Goal: Find specific page/section: Find specific page/section

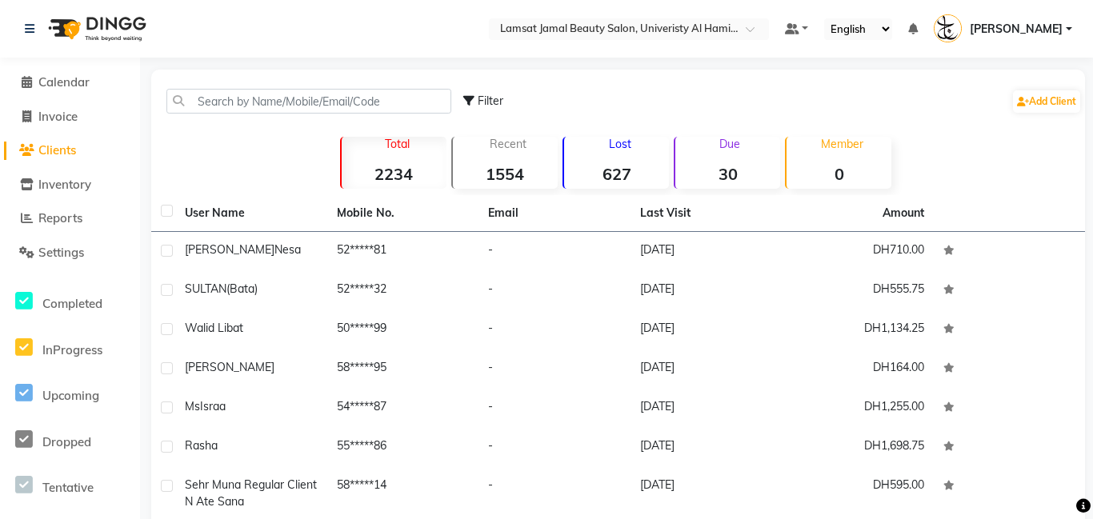
click at [748, 178] on strong "30" at bounding box center [727, 174] width 105 height 20
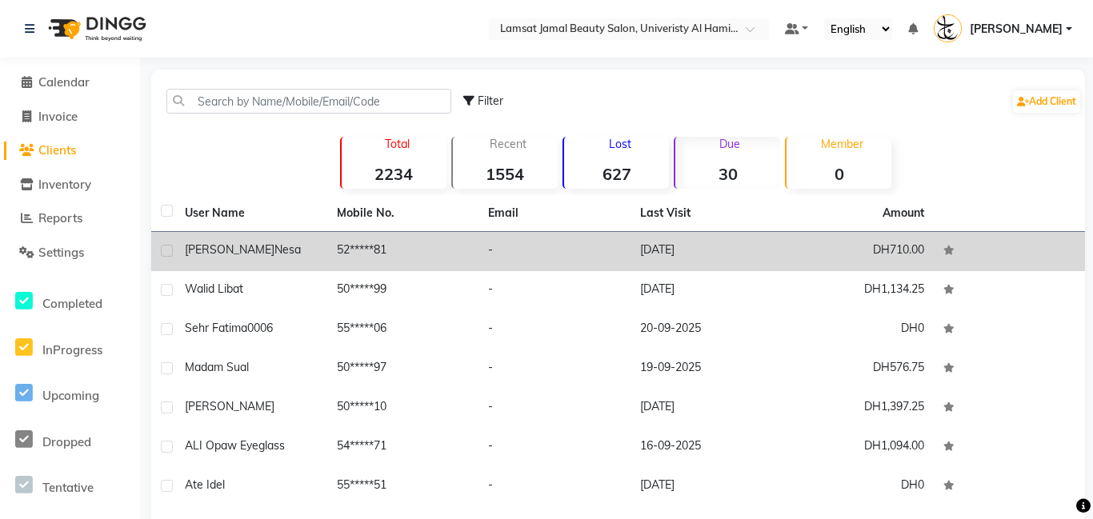
click at [362, 258] on td "52*****81" at bounding box center [403, 251] width 152 height 39
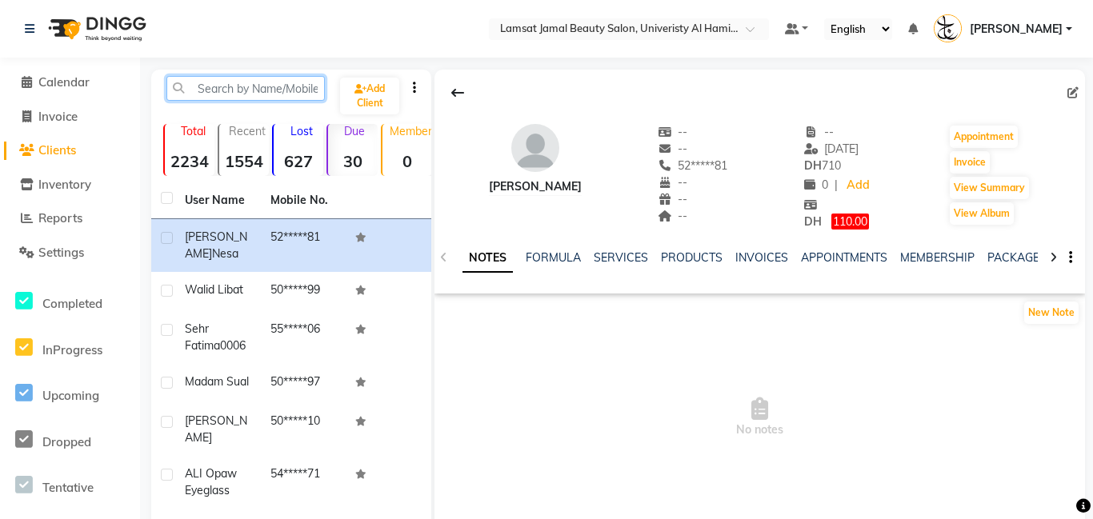
click at [252, 87] on input "text" at bounding box center [245, 88] width 158 height 25
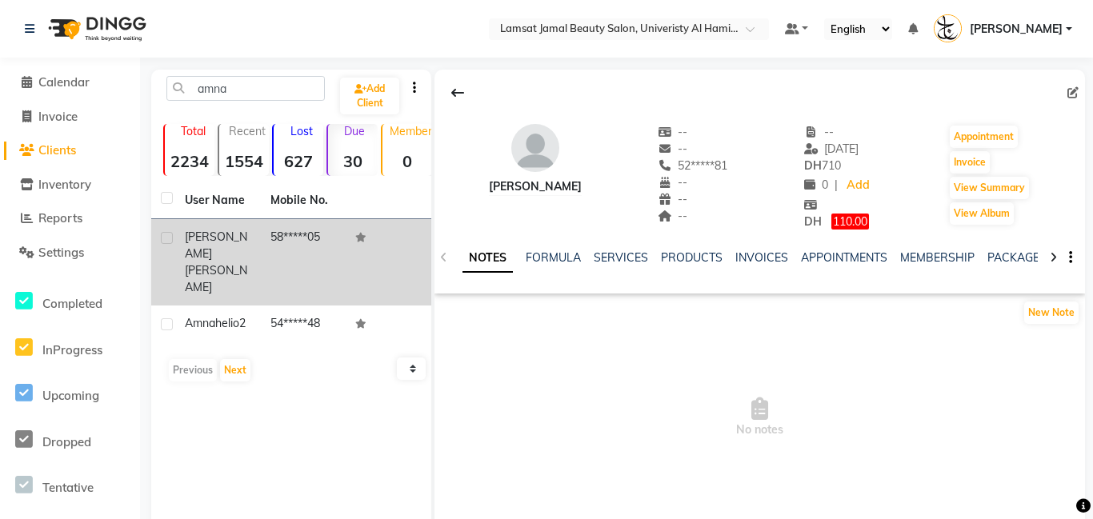
click at [276, 237] on td "58*****05" at bounding box center [304, 262] width 86 height 86
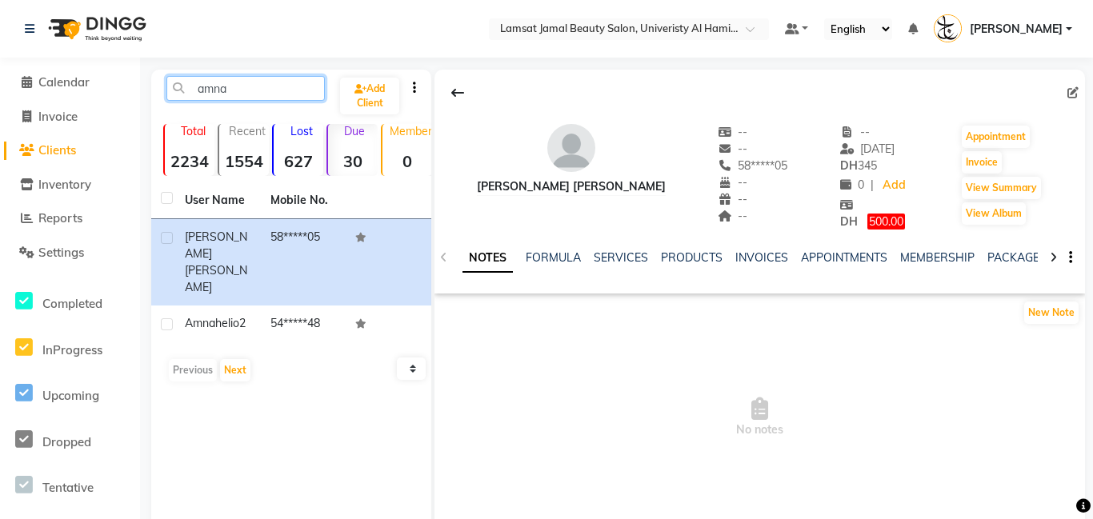
click at [231, 83] on input "amna" at bounding box center [245, 88] width 158 height 25
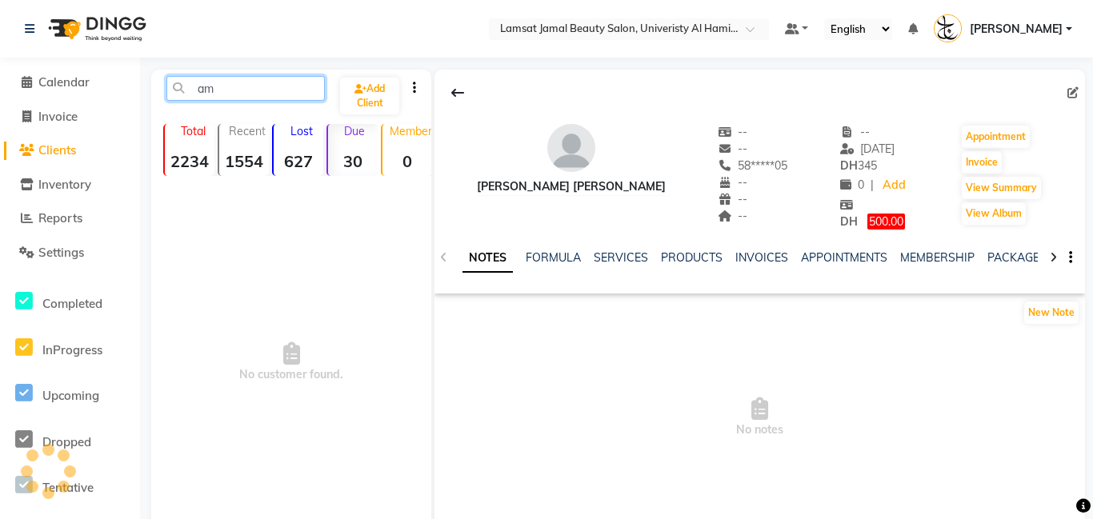
type input "a"
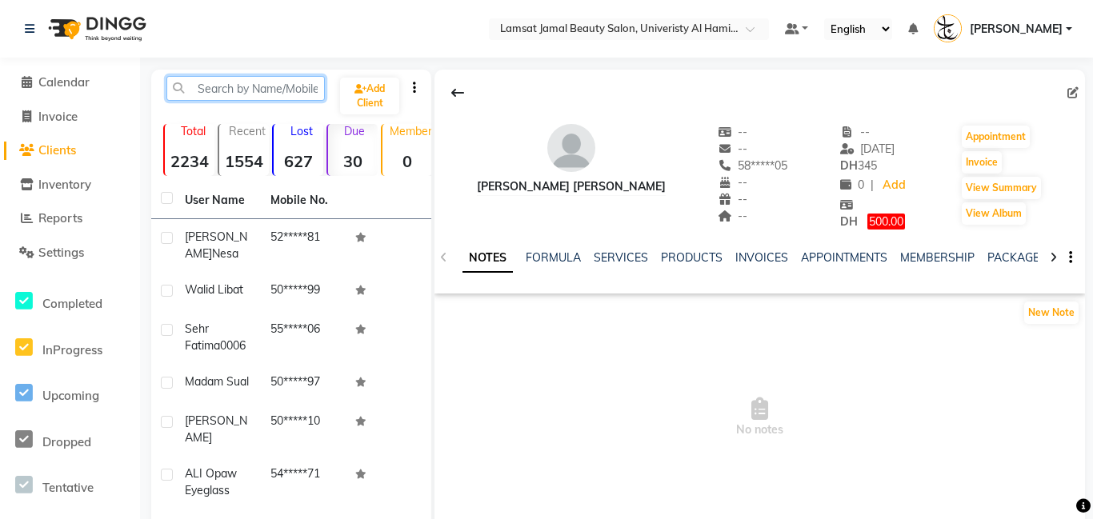
click at [251, 87] on input "text" at bounding box center [245, 88] width 158 height 25
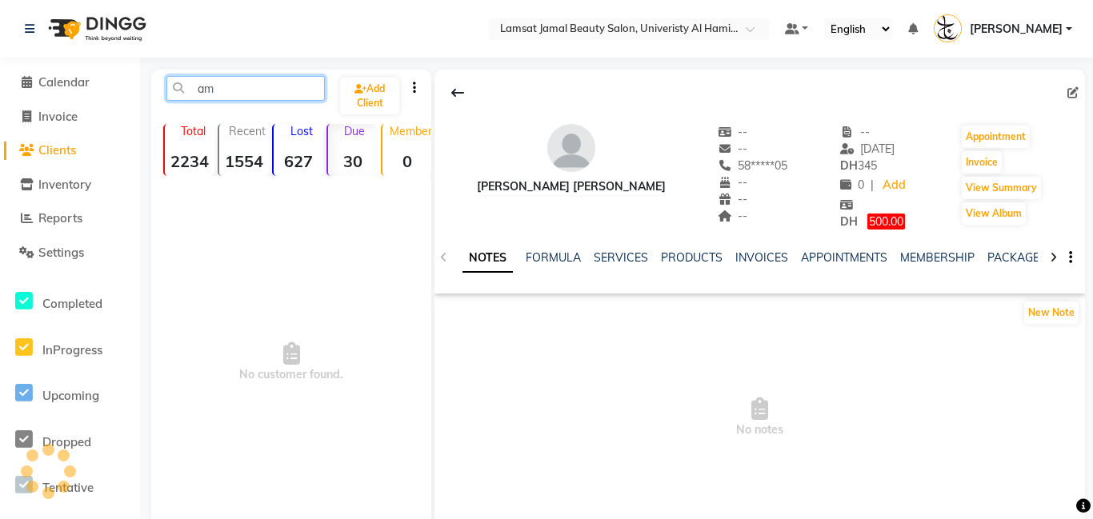
type input "a"
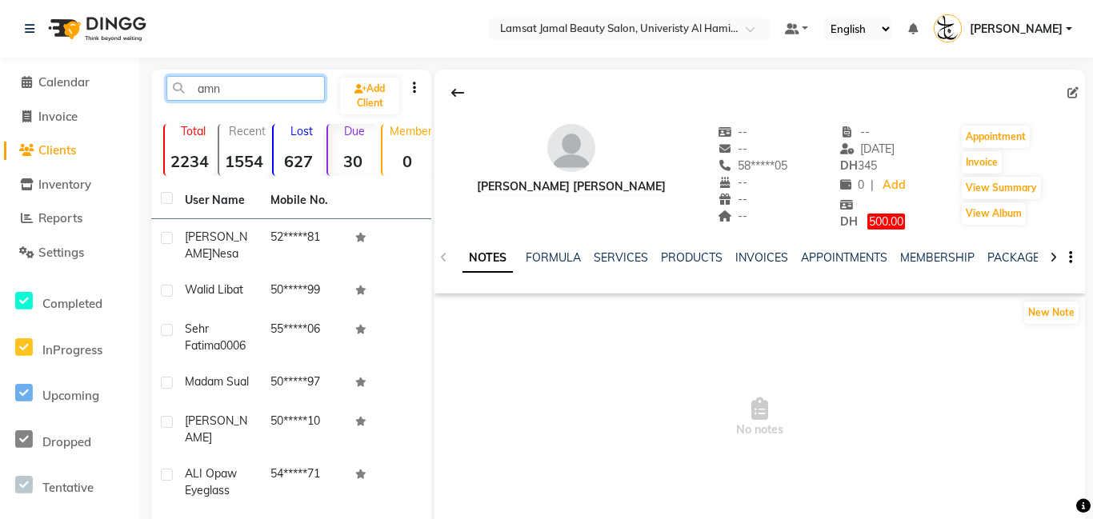
type input "amna"
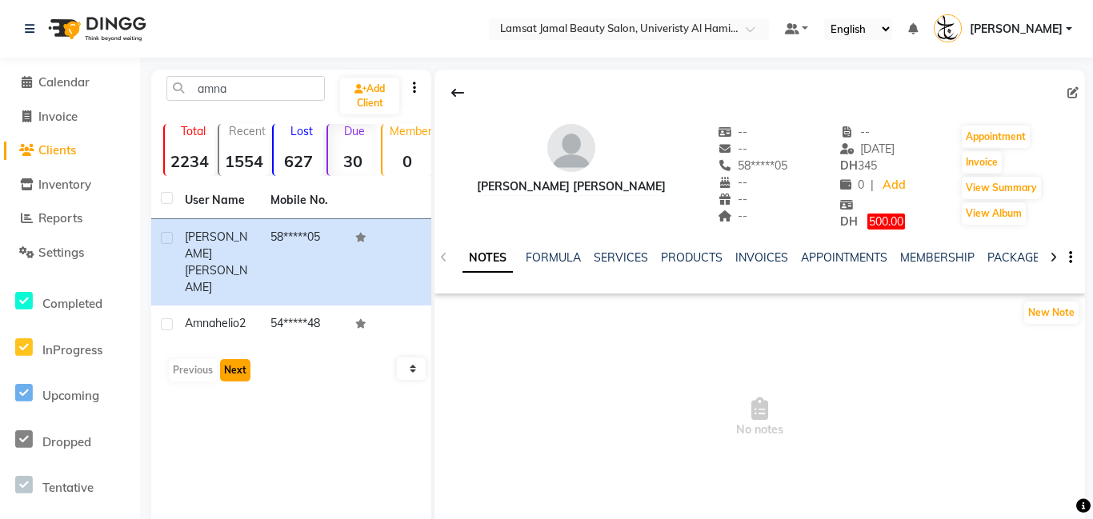
click at [236, 359] on button "Next" at bounding box center [235, 370] width 30 height 22
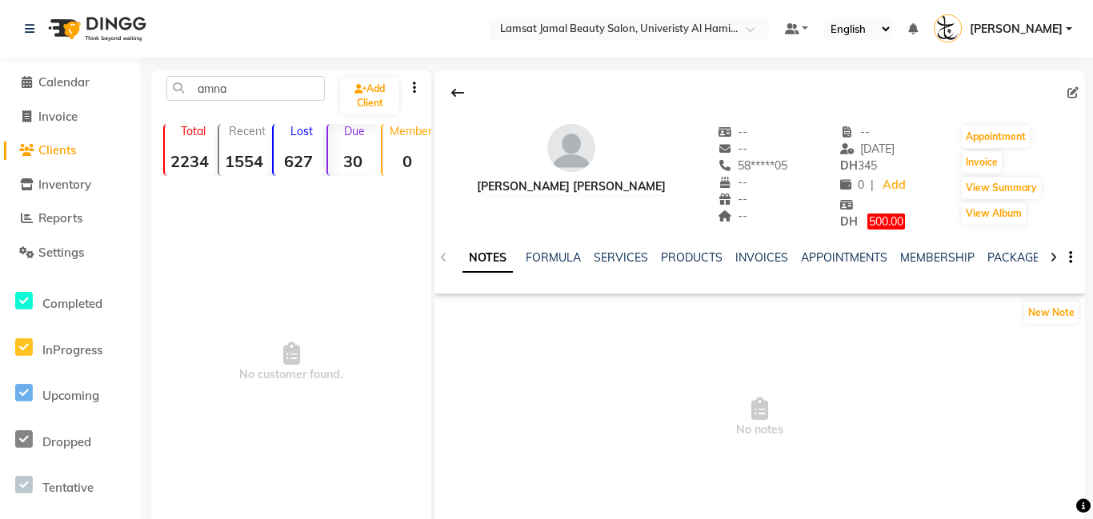
click at [353, 168] on strong "30" at bounding box center [353, 161] width 50 height 20
